Goal: Task Accomplishment & Management: Complete application form

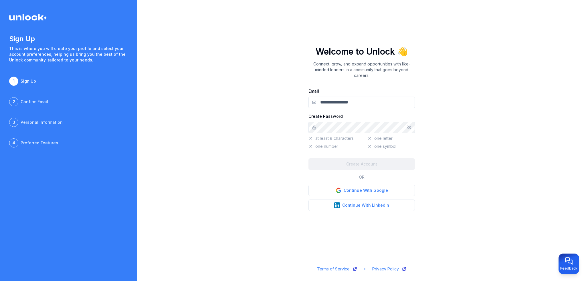
click at [335, 103] on input "Email" at bounding box center [361, 102] width 106 height 11
type input "**********"
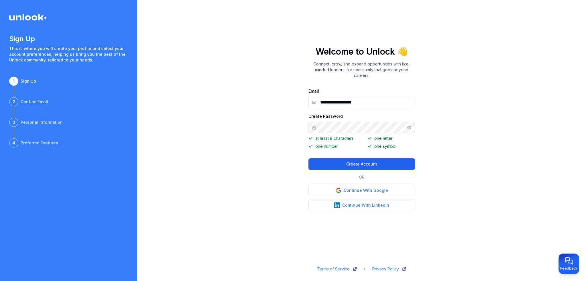
click at [358, 164] on button "Create Account" at bounding box center [361, 163] width 106 height 11
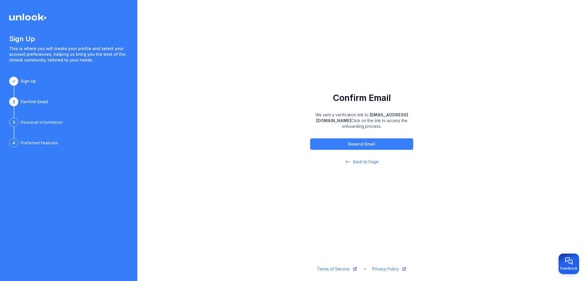
click at [366, 161] on span "Back to Page" at bounding box center [365, 162] width 25 height 6
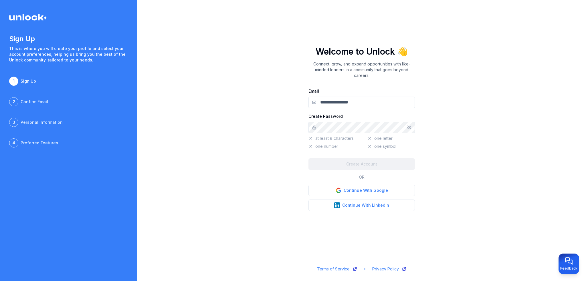
type input "**********"
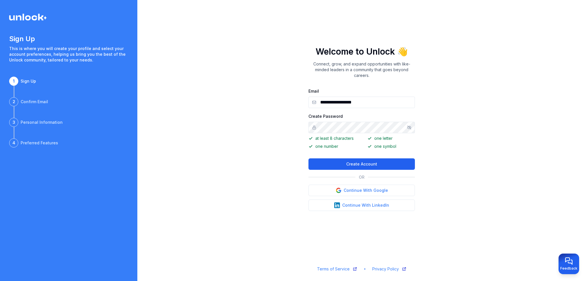
click at [353, 163] on button "Create Account" at bounding box center [361, 163] width 106 height 11
click at [24, 16] on img at bounding box center [28, 17] width 38 height 7
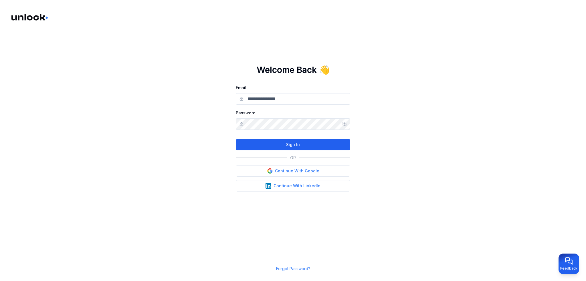
type input "**********"
click at [294, 146] on button "Sign In" at bounding box center [293, 144] width 114 height 11
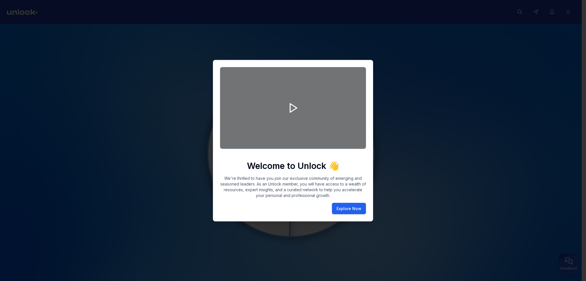
click at [354, 207] on button "Explore Now" at bounding box center [349, 208] width 34 height 11
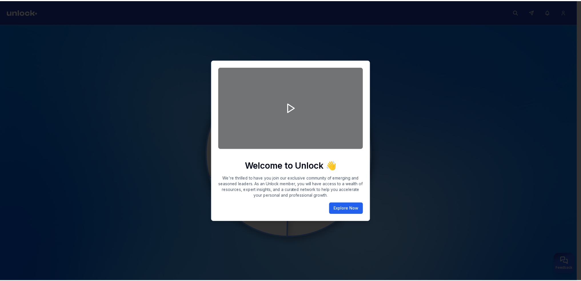
scroll to position [2, 0]
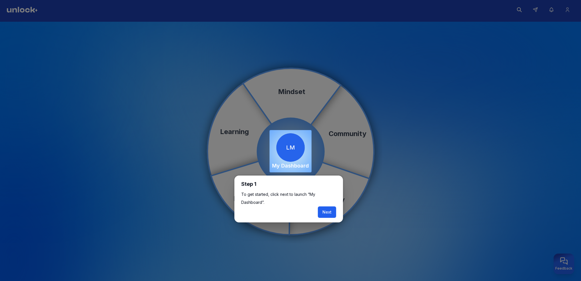
click at [330, 212] on button "Next" at bounding box center [327, 211] width 18 height 11
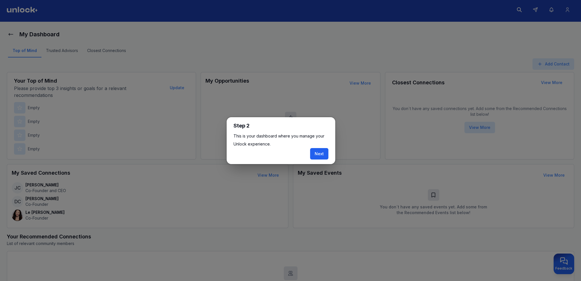
click at [319, 154] on button "Next" at bounding box center [319, 153] width 18 height 11
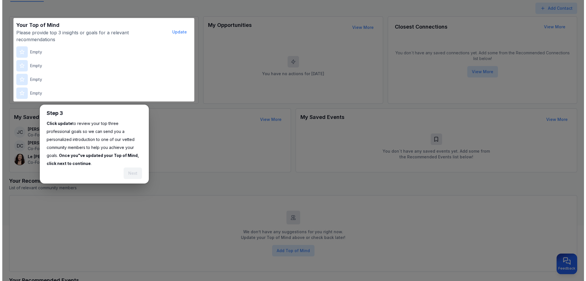
scroll to position [70, 0]
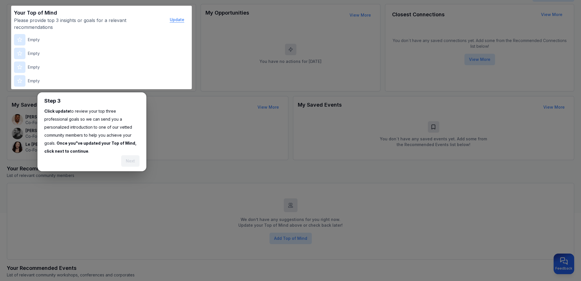
click at [178, 19] on button "Update" at bounding box center [177, 19] width 24 height 11
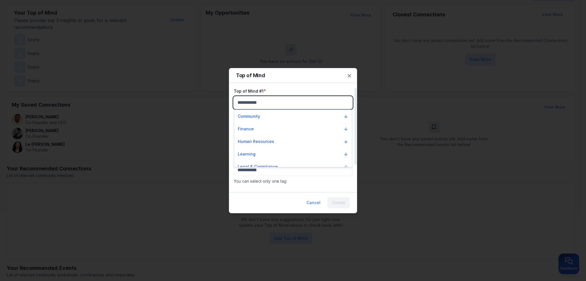
click at [258, 104] on body "My Dashboard Top of Mind Trusted Advisors Closest Connections Add Contact Your …" at bounding box center [290, 70] width 581 height 281
click at [266, 141] on p "Human Resources" at bounding box center [256, 142] width 36 height 6
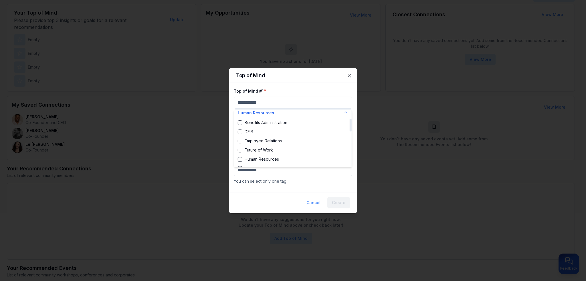
scroll to position [57, 0]
click at [271, 141] on div "Performance Management" at bounding box center [266, 140] width 57 height 6
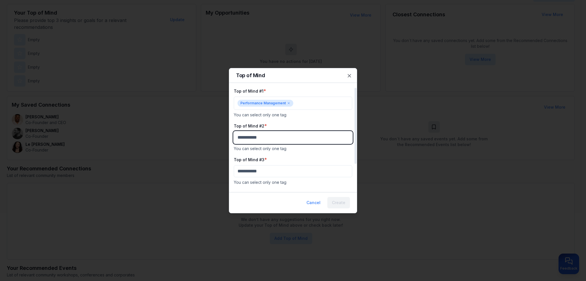
click at [270, 139] on body "My Dashboard Top of Mind Trusted Advisors Closest Connections Add Contact Your …" at bounding box center [290, 70] width 581 height 281
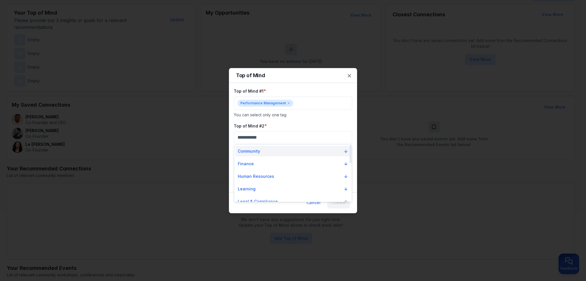
click at [263, 152] on button "Community" at bounding box center [292, 151] width 115 height 10
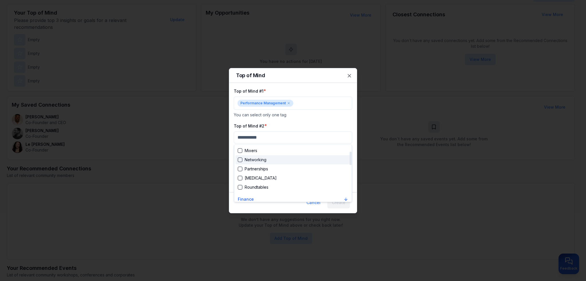
scroll to position [0, 0]
click at [260, 162] on div "Community" at bounding box center [251, 161] width 27 height 6
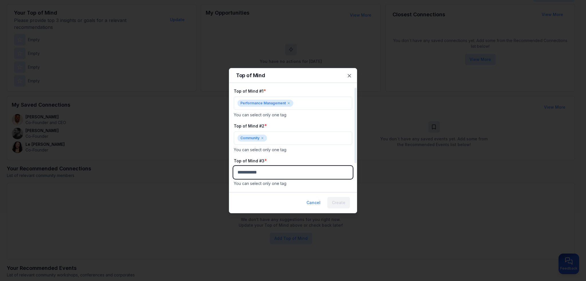
click at [265, 172] on body "My Dashboard Top of Mind Trusted Advisors Closest Connections Add Contact Your …" at bounding box center [290, 70] width 581 height 281
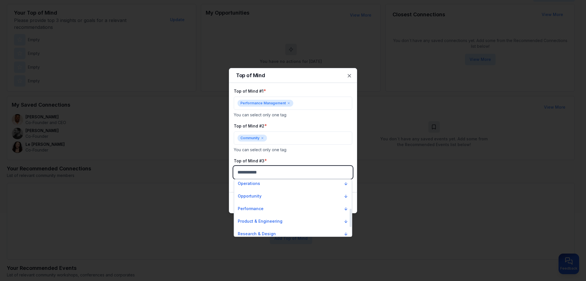
scroll to position [91, 0]
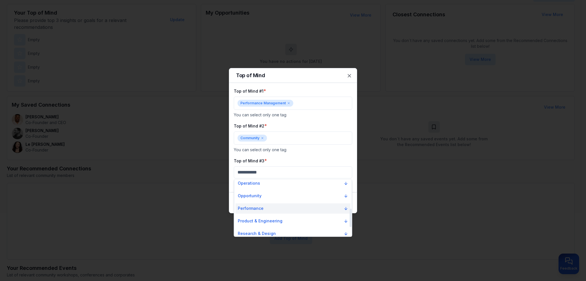
click at [259, 206] on p "Performance" at bounding box center [251, 209] width 26 height 6
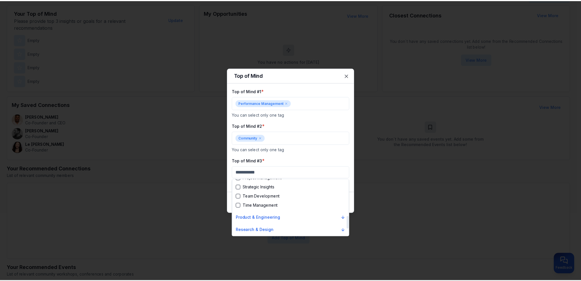
scroll to position [148, 0]
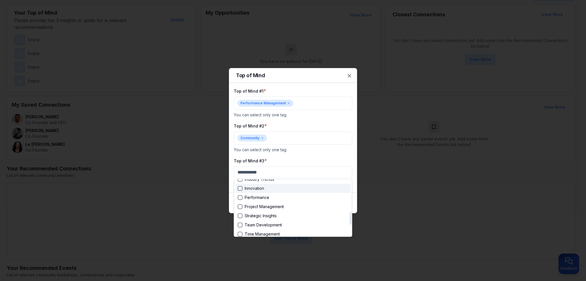
click at [242, 188] on div "Innovation" at bounding box center [251, 189] width 26 height 6
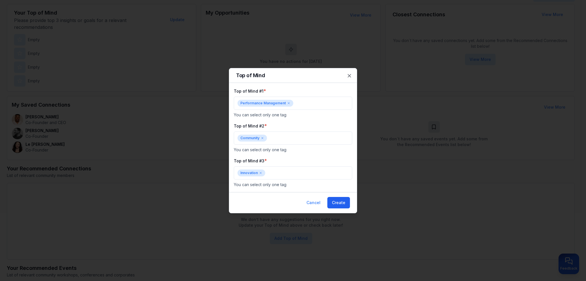
click at [336, 202] on button "Create" at bounding box center [338, 202] width 23 height 11
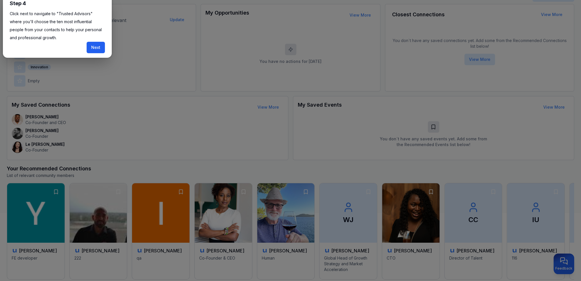
click at [100, 44] on button "Next" at bounding box center [96, 47] width 18 height 11
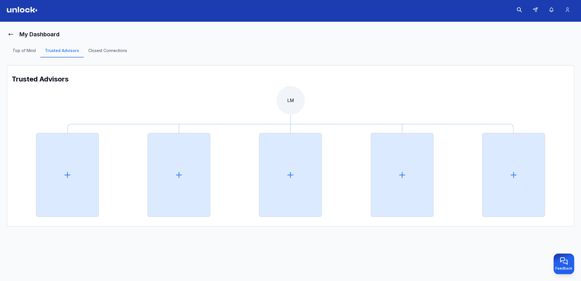
scroll to position [23, 0]
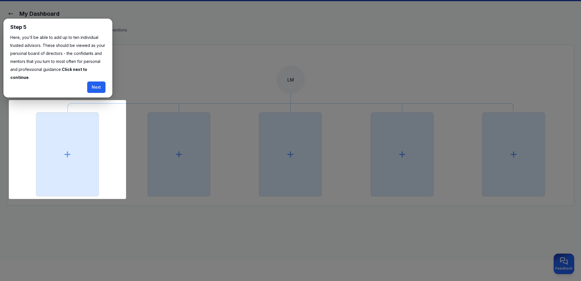
click at [97, 85] on button "Next" at bounding box center [96, 86] width 18 height 11
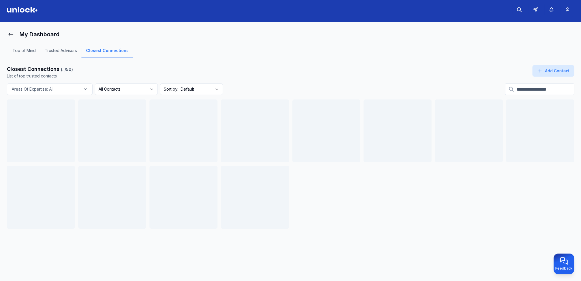
scroll to position [2, 0]
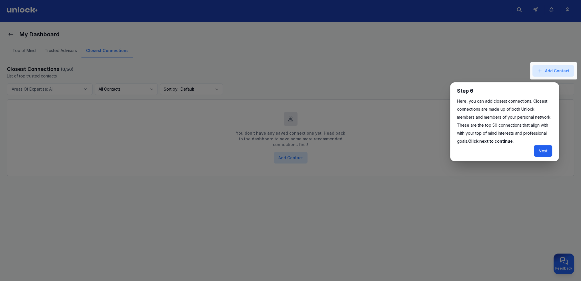
click at [546, 151] on button "Next" at bounding box center [543, 150] width 18 height 11
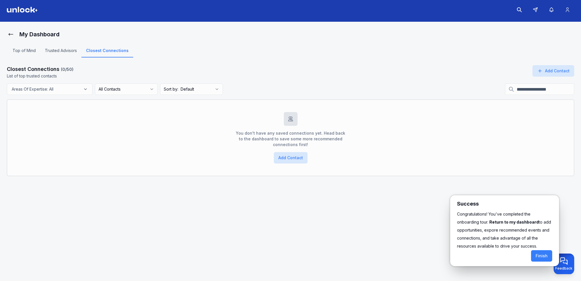
click at [67, 51] on div at bounding box center [290, 139] width 581 height 283
click at [67, 49] on div at bounding box center [290, 139] width 581 height 283
click at [547, 71] on div at bounding box center [290, 139] width 581 height 283
click at [542, 71] on div at bounding box center [290, 139] width 581 height 283
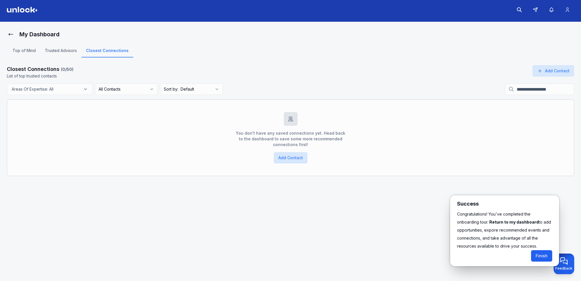
click at [538, 255] on button "Finish" at bounding box center [541, 255] width 21 height 11
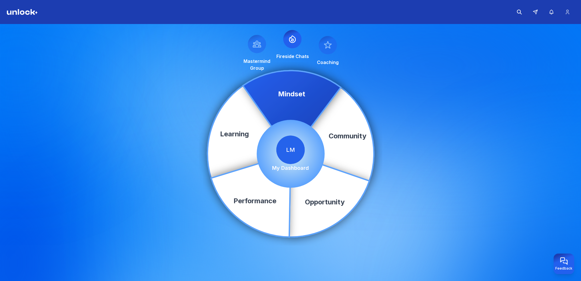
click at [291, 39] on icon at bounding box center [292, 39] width 9 height 9
